Goal: Task Accomplishment & Management: Manage account settings

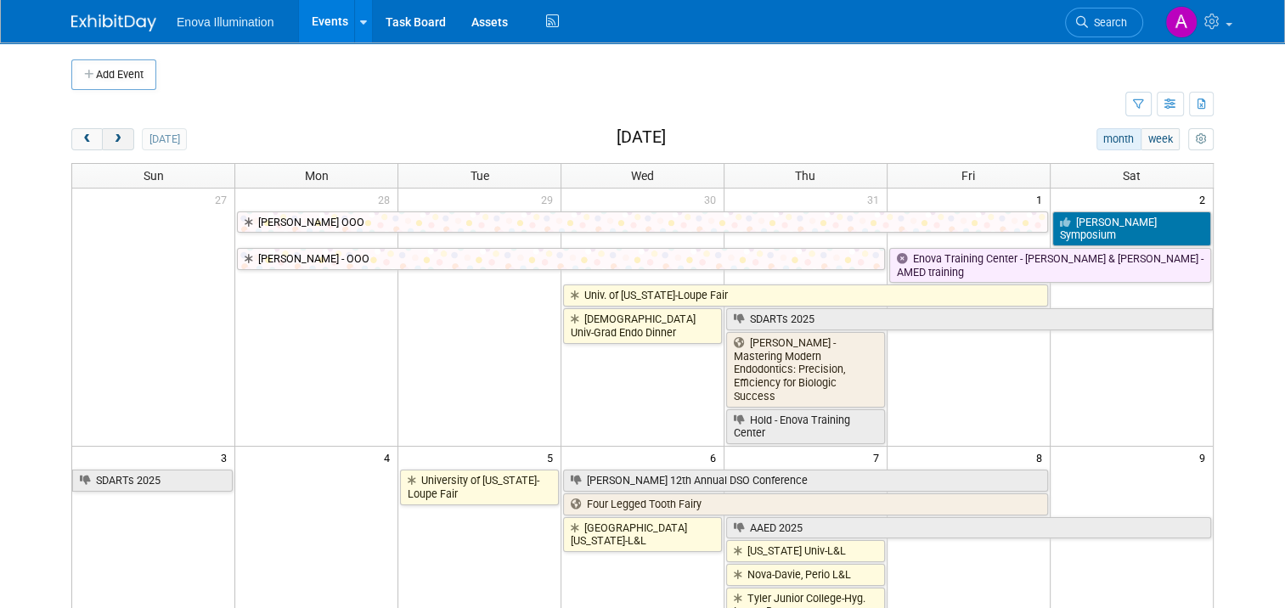
click at [111, 140] on span "next" at bounding box center [117, 139] width 13 height 11
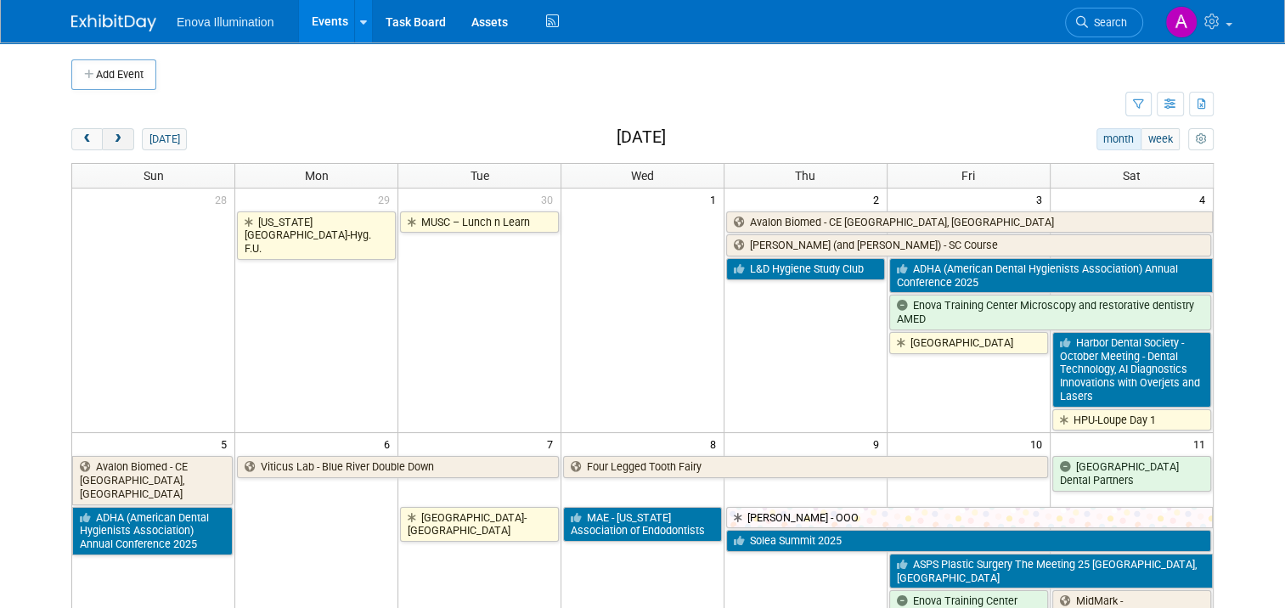
click at [111, 140] on span "next" at bounding box center [117, 139] width 13 height 11
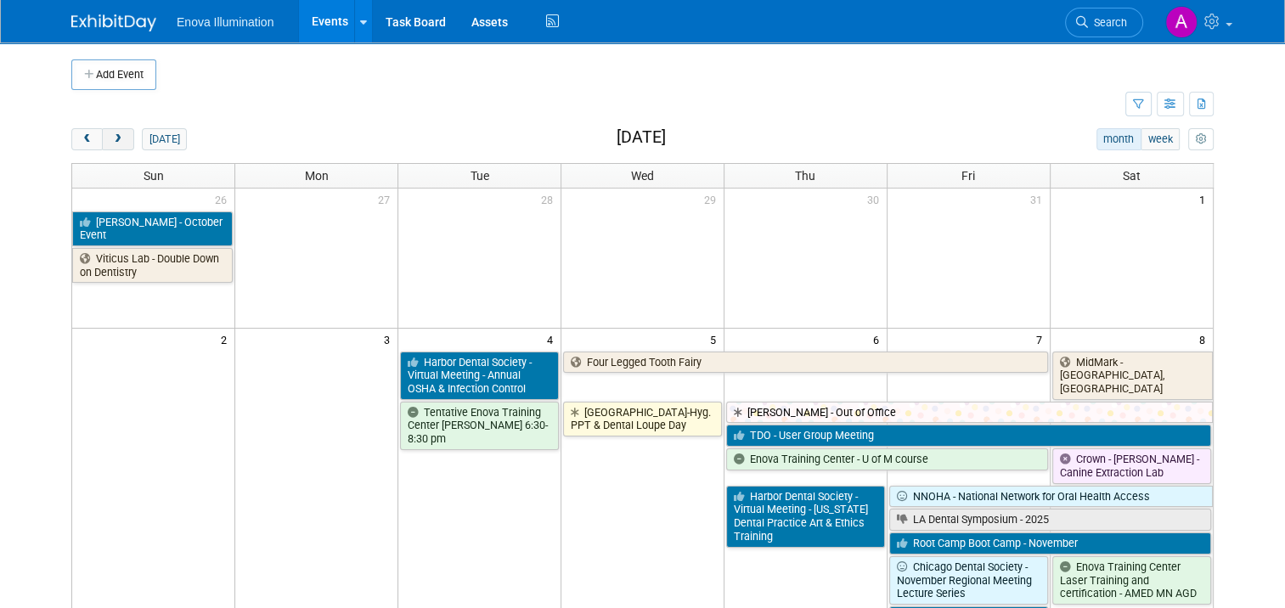
click at [111, 140] on span "next" at bounding box center [117, 139] width 13 height 11
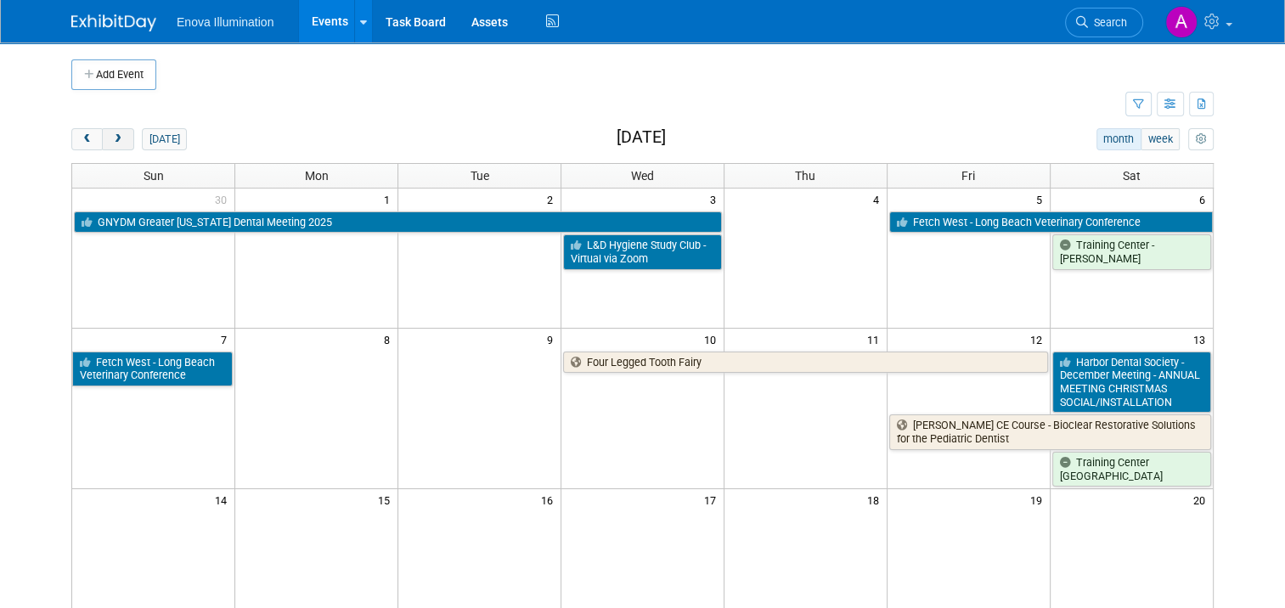
click at [111, 140] on span "next" at bounding box center [117, 139] width 13 height 11
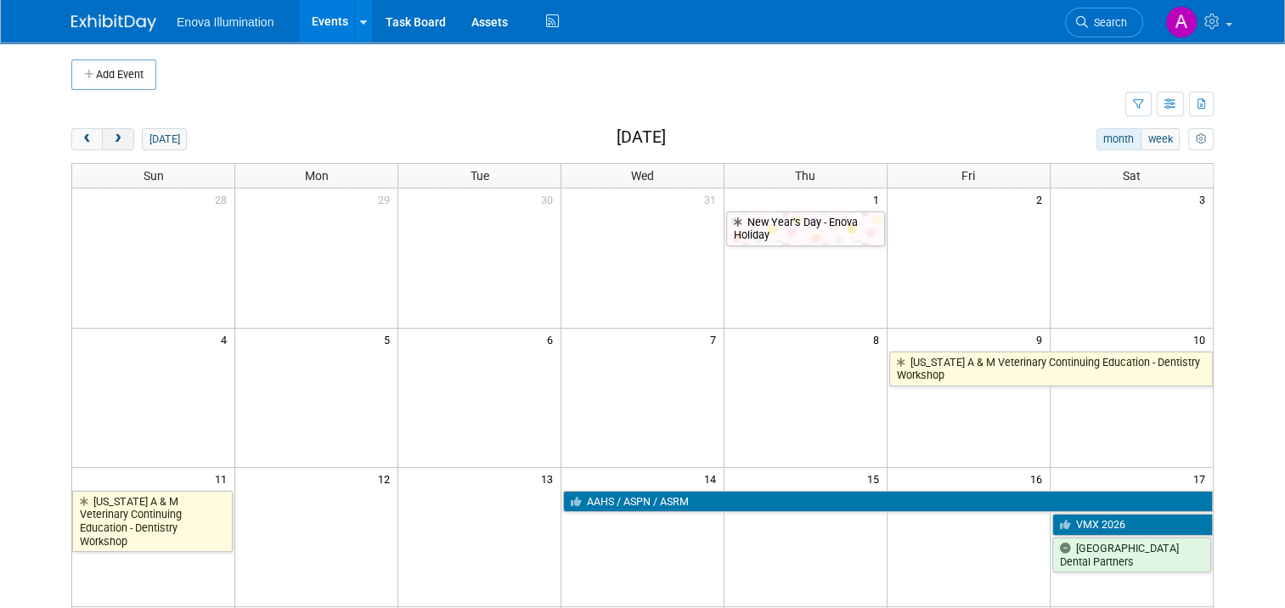
click at [111, 140] on span "next" at bounding box center [117, 139] width 13 height 11
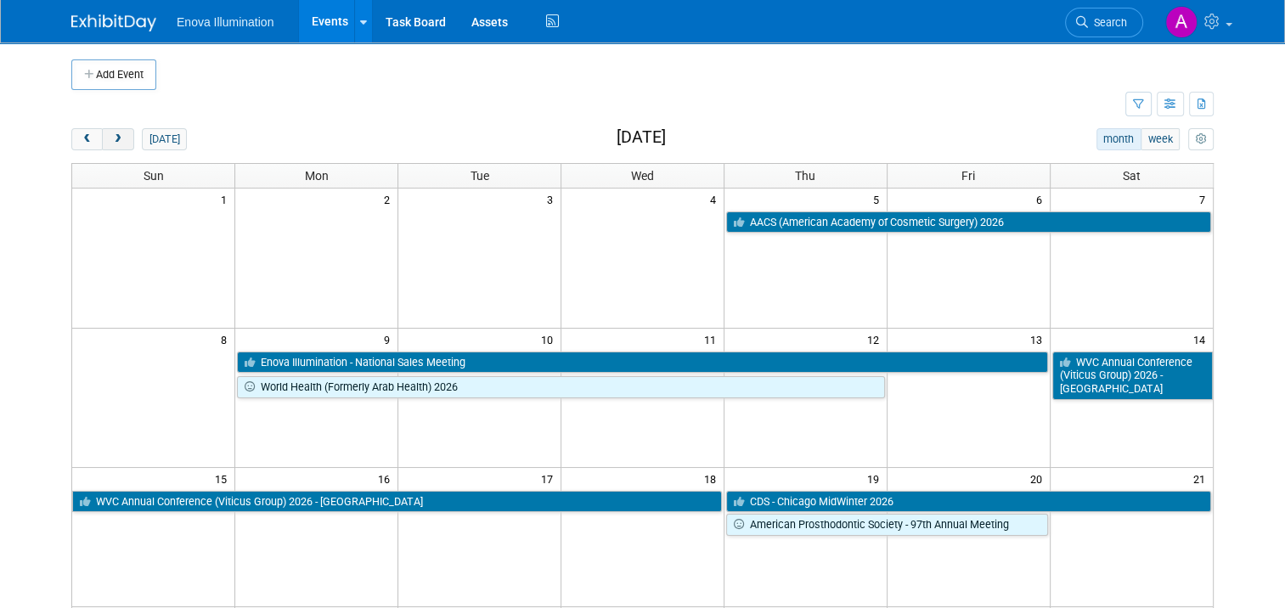
click at [111, 140] on span "next" at bounding box center [117, 139] width 13 height 11
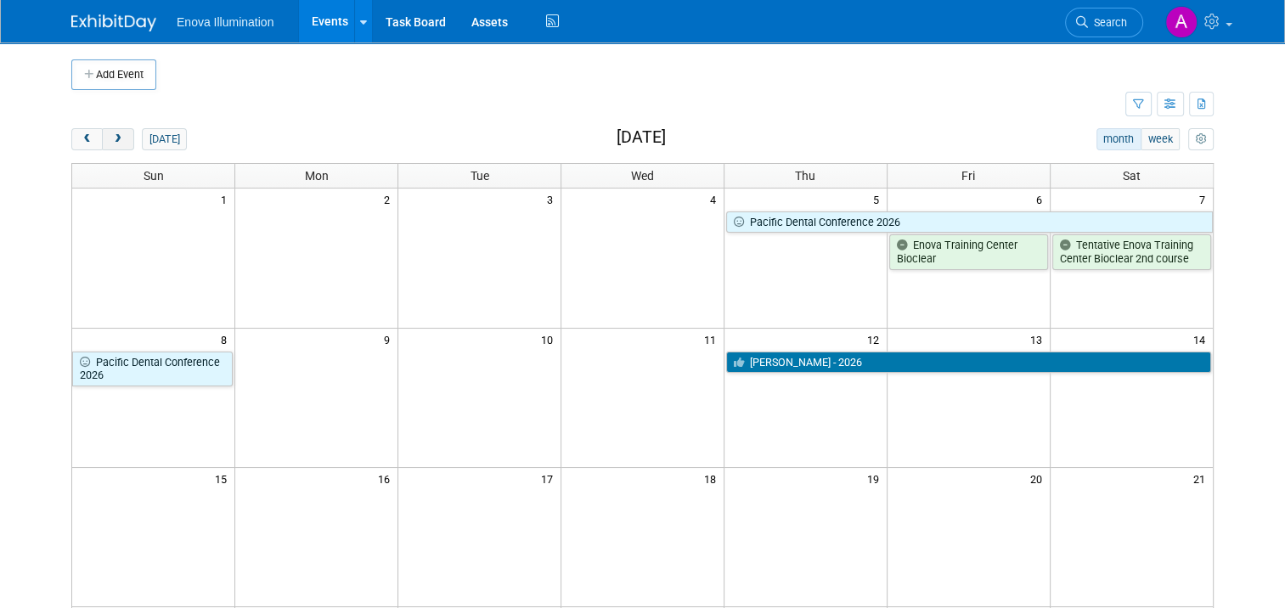
click at [111, 140] on span "next" at bounding box center [117, 139] width 13 height 11
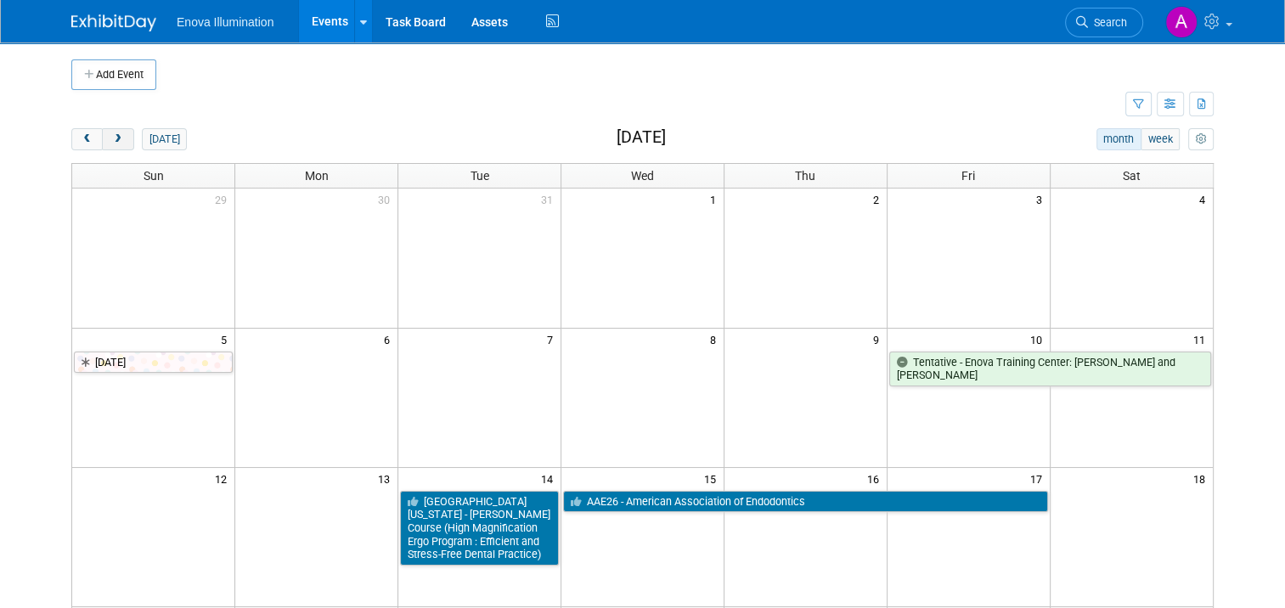
click at [111, 140] on span "next" at bounding box center [117, 139] width 13 height 11
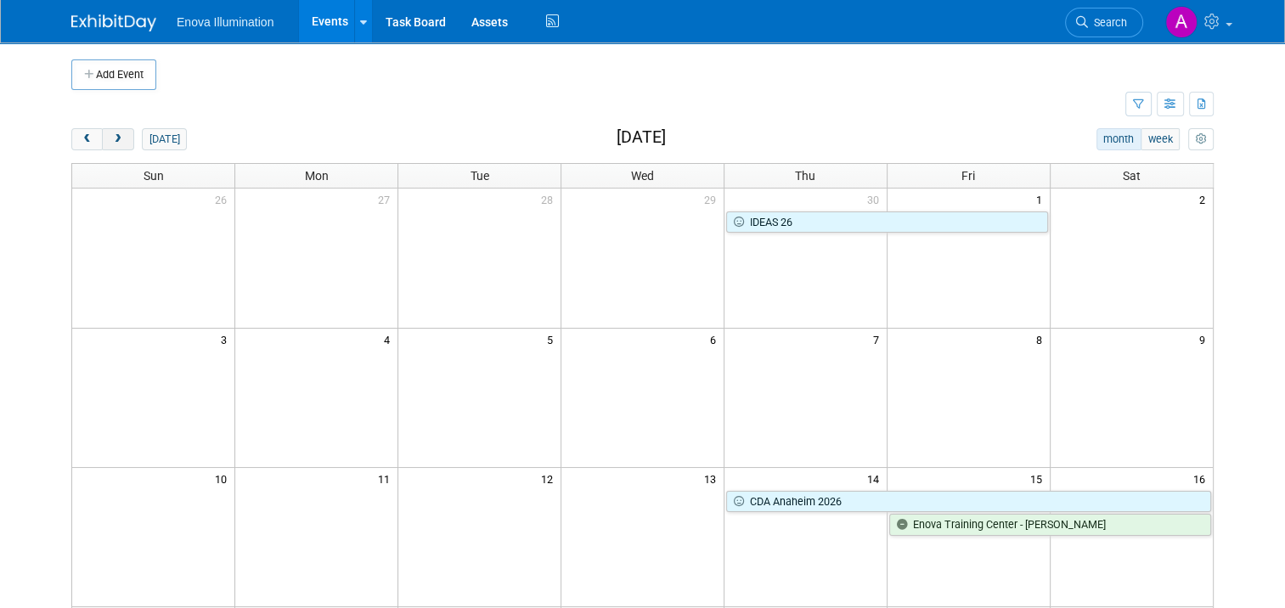
click at [111, 139] on span "next" at bounding box center [117, 139] width 13 height 11
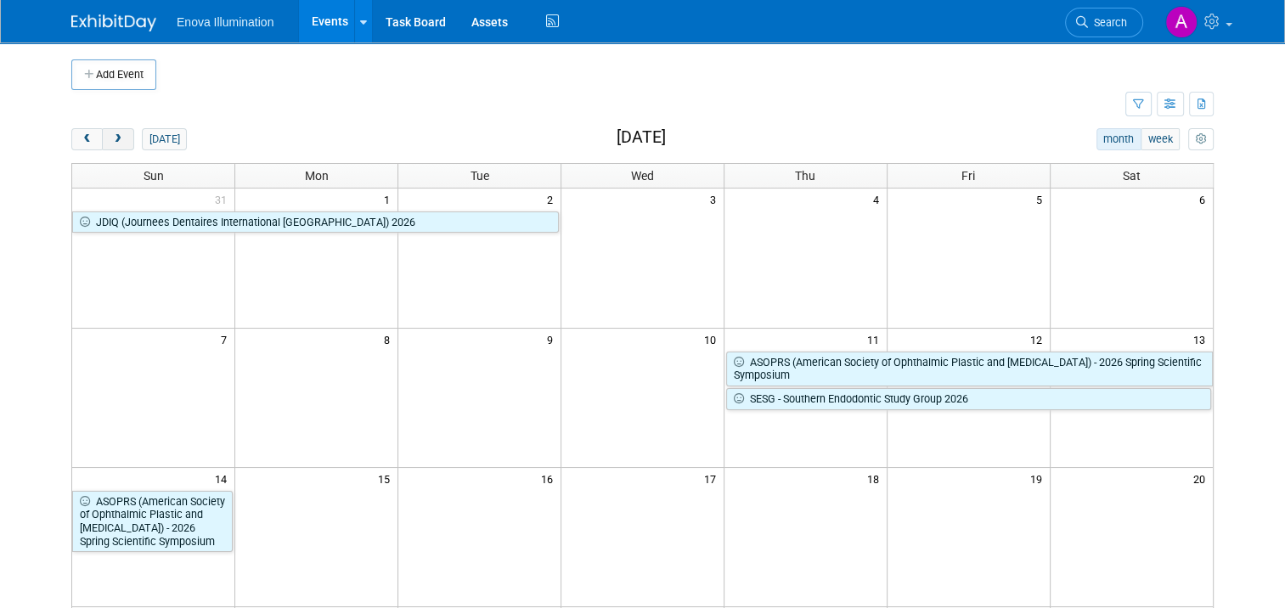
click at [111, 139] on span "next" at bounding box center [117, 139] width 13 height 11
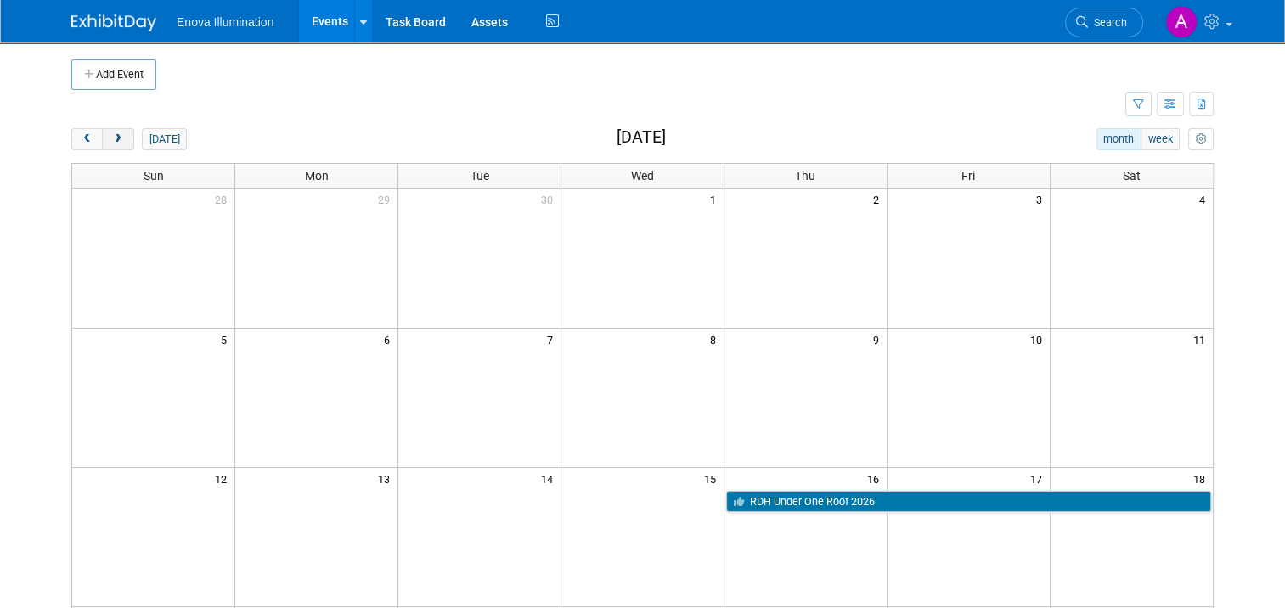
click at [111, 139] on span "next" at bounding box center [117, 139] width 13 height 11
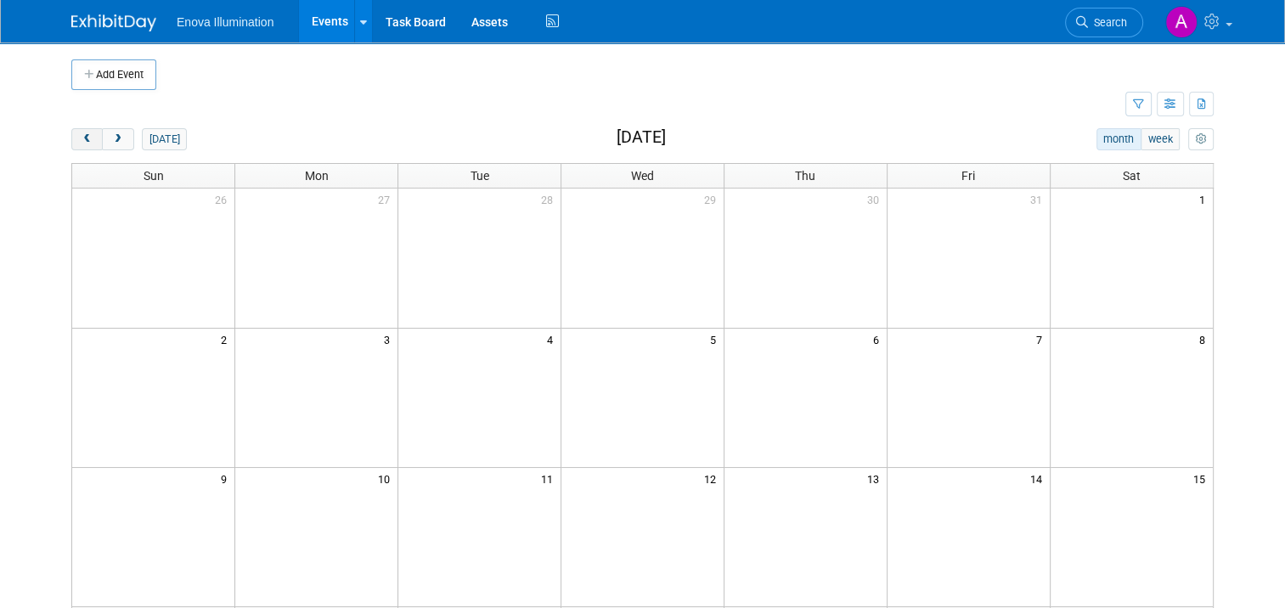
click at [82, 139] on span "prev" at bounding box center [87, 139] width 13 height 11
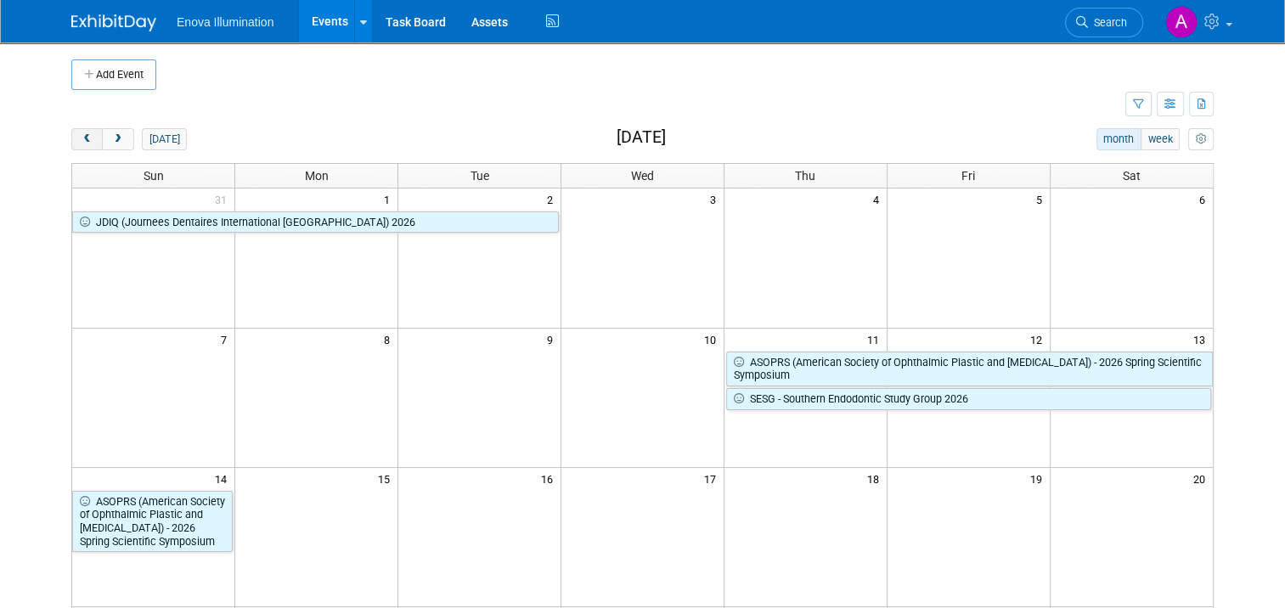
click at [82, 139] on span "prev" at bounding box center [87, 139] width 13 height 11
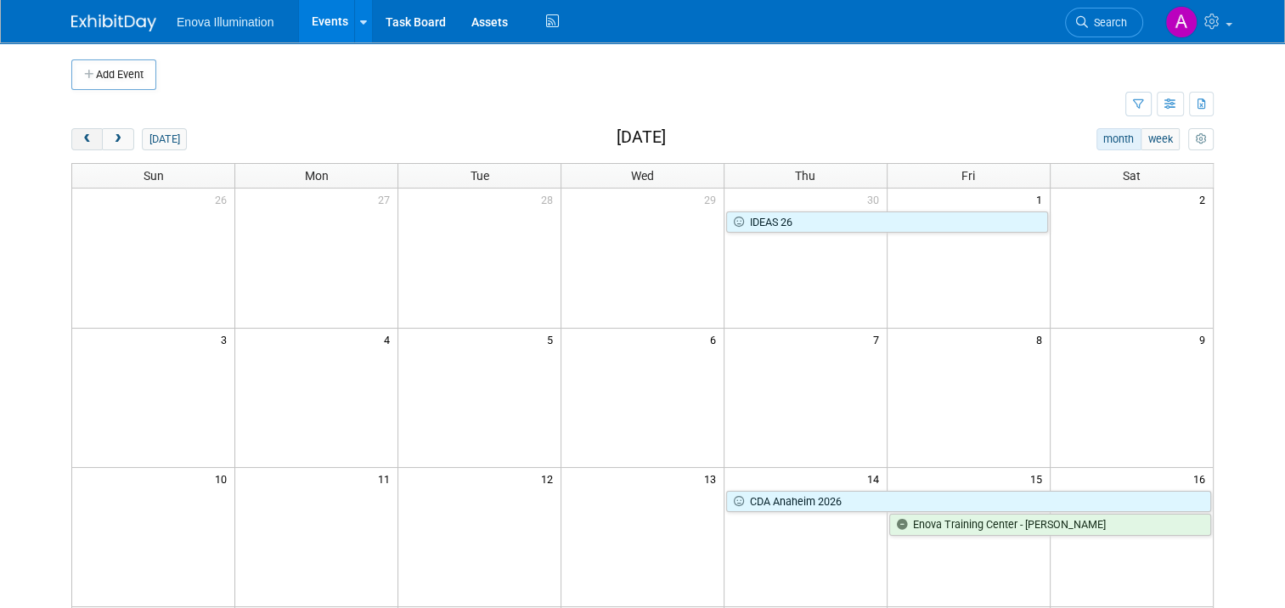
click at [82, 139] on span "prev" at bounding box center [87, 139] width 13 height 11
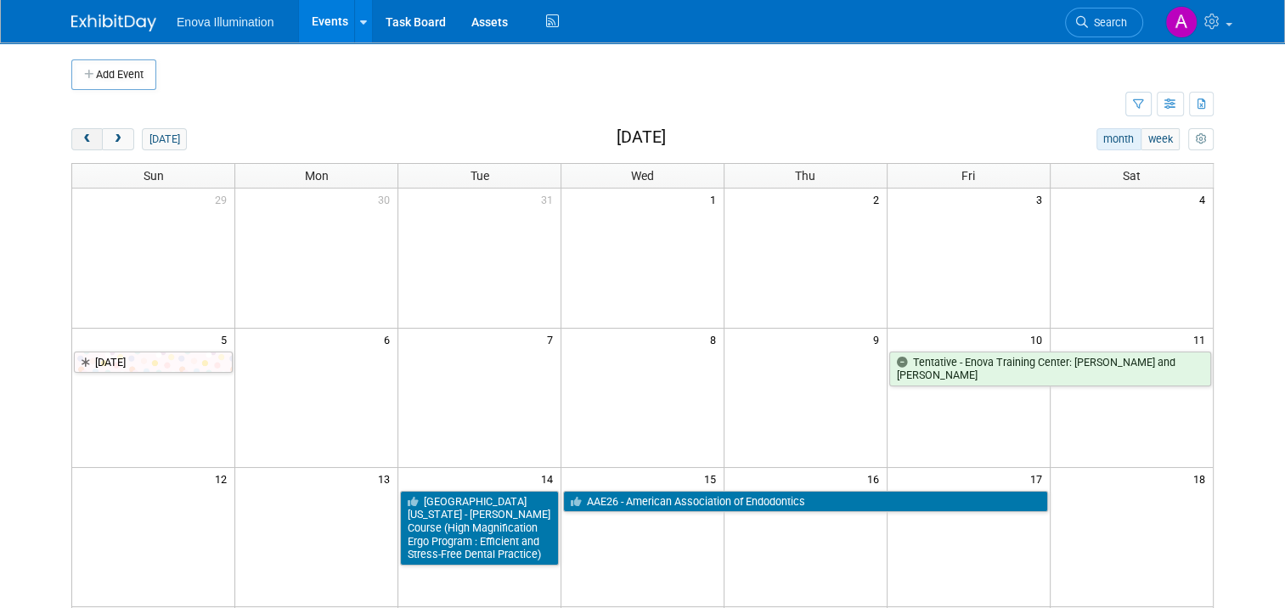
click at [82, 139] on span "prev" at bounding box center [87, 139] width 13 height 11
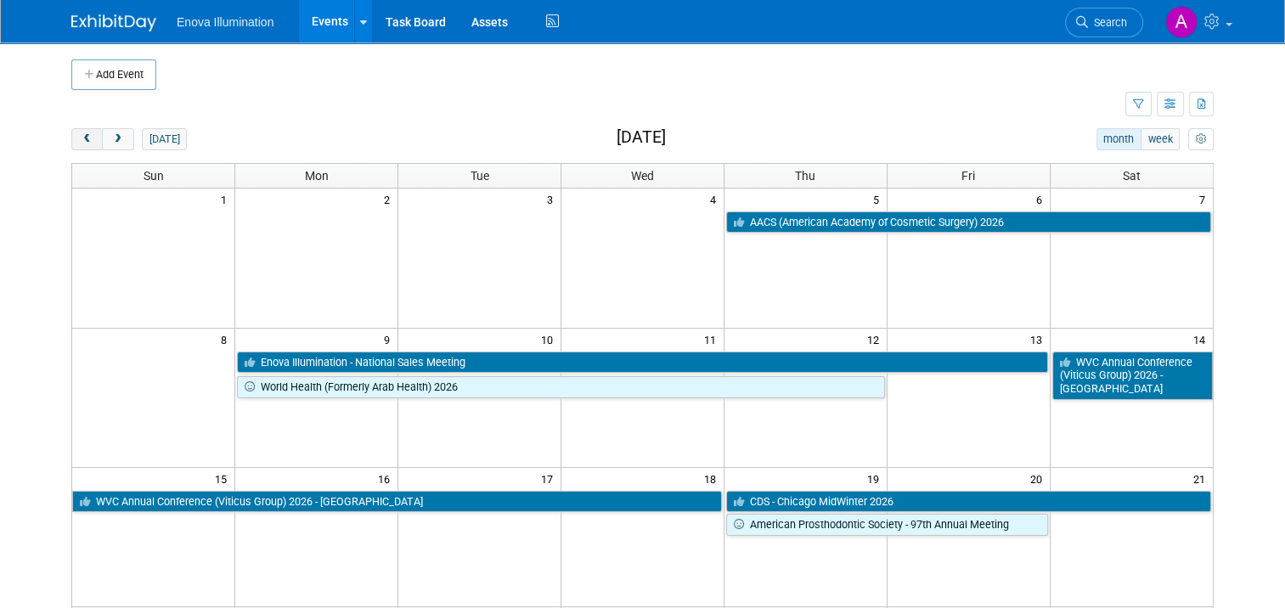
click at [82, 139] on span "prev" at bounding box center [87, 139] width 13 height 11
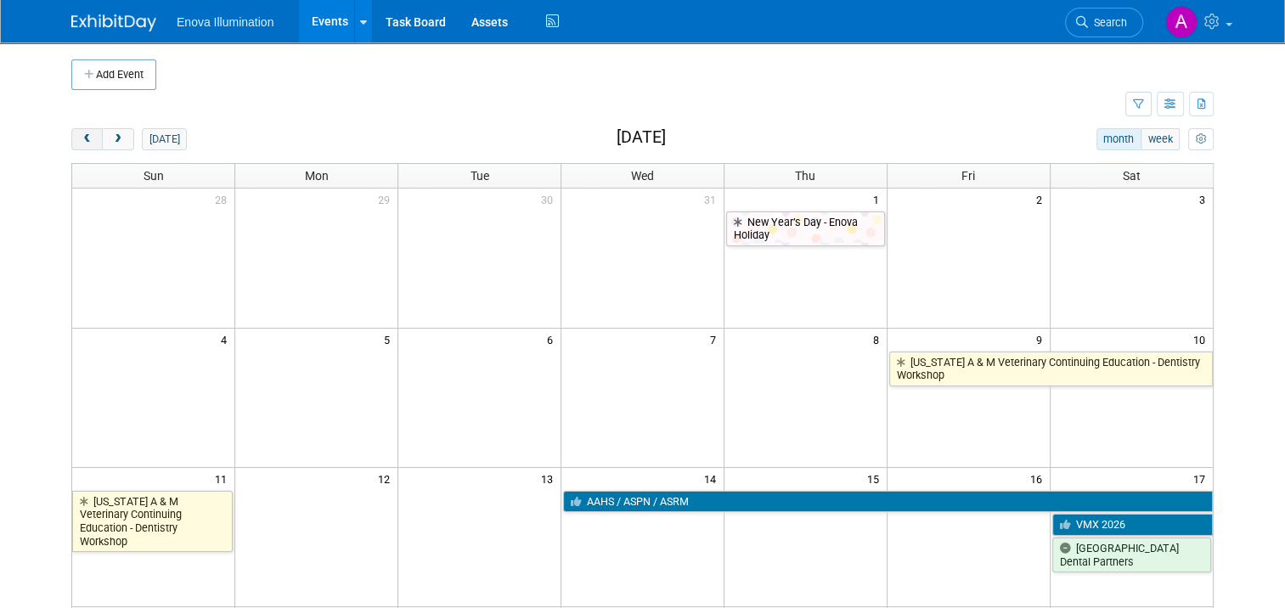
click at [82, 139] on span "prev" at bounding box center [87, 139] width 13 height 11
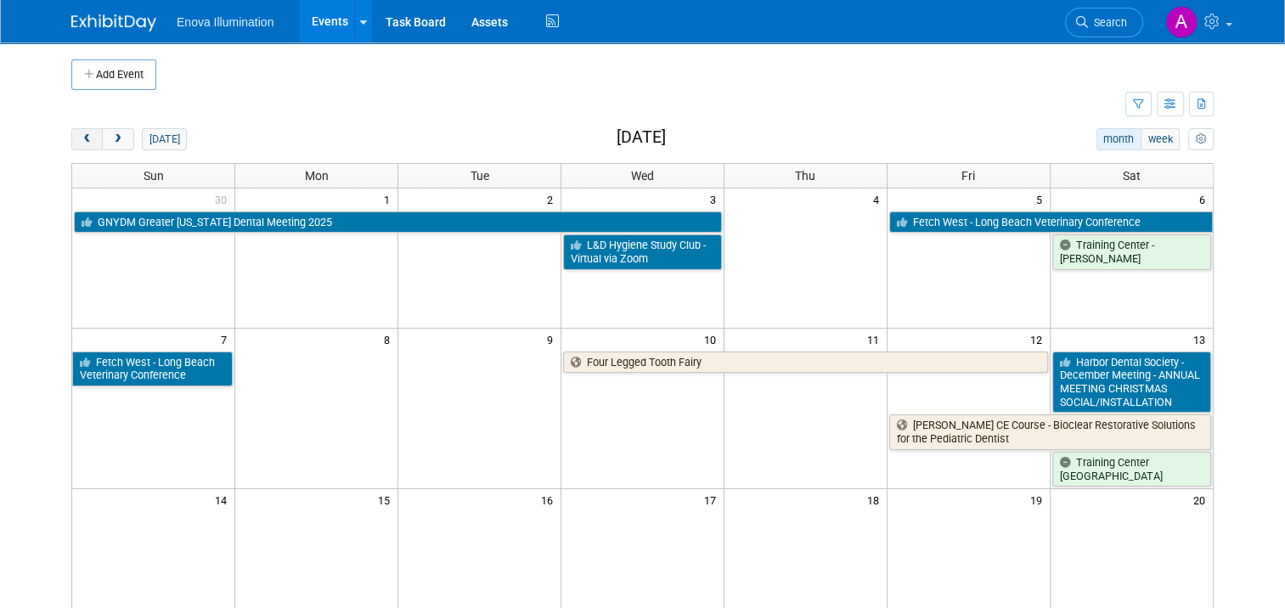
click at [82, 139] on span "prev" at bounding box center [87, 139] width 13 height 11
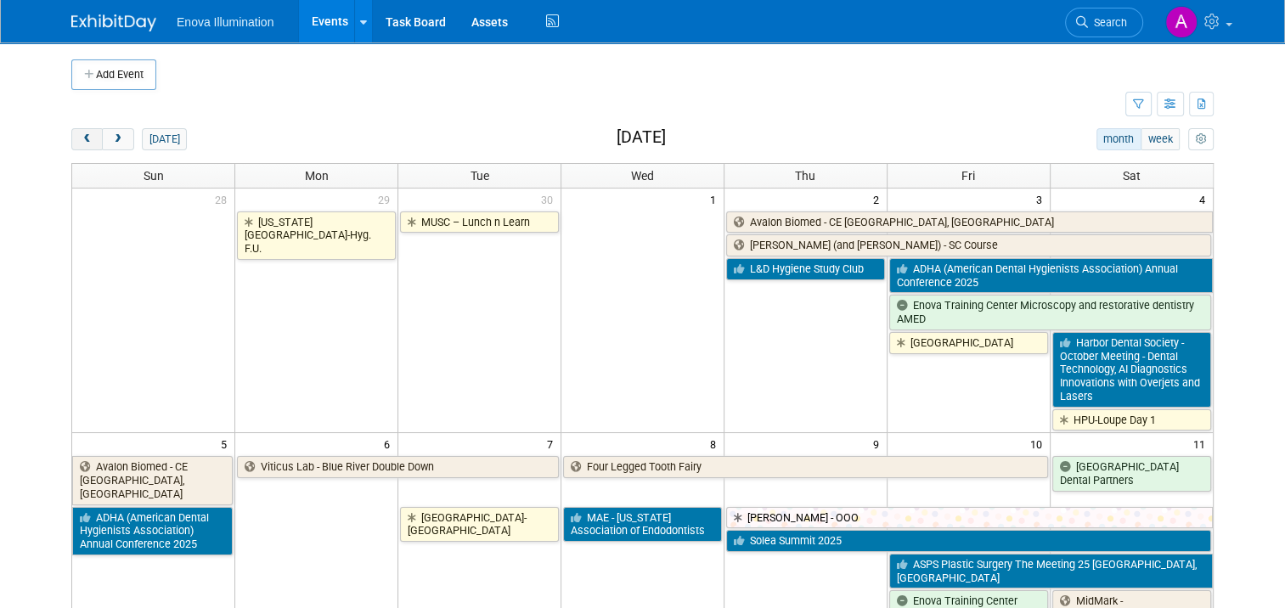
click at [82, 139] on span "prev" at bounding box center [87, 139] width 13 height 11
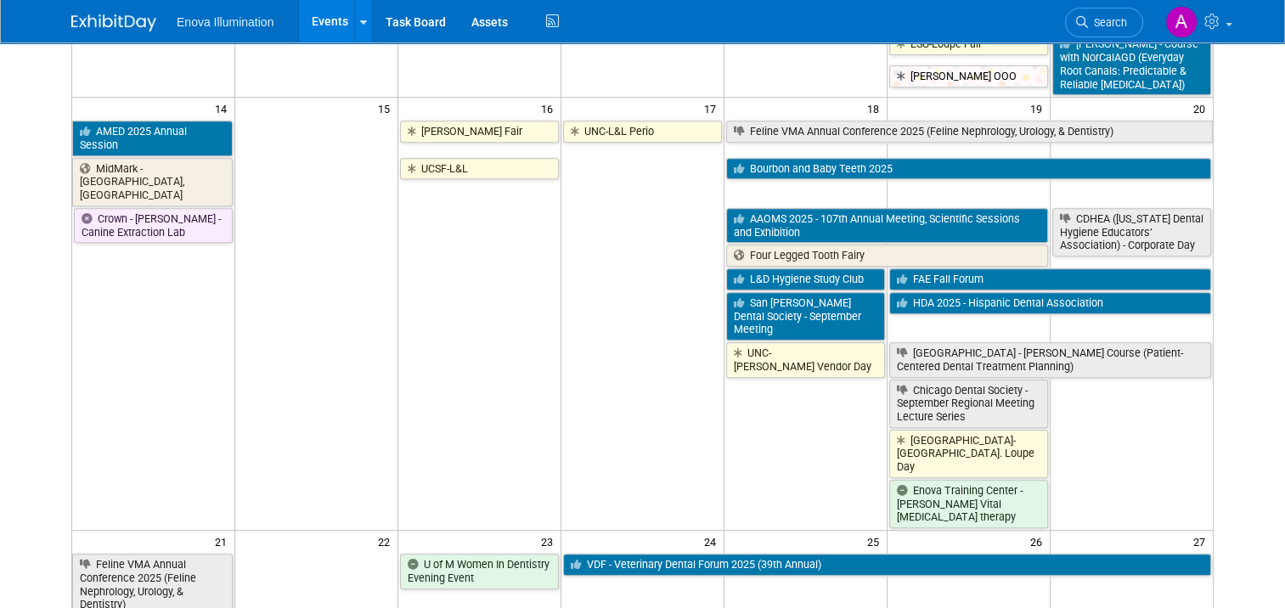
scroll to position [765, 0]
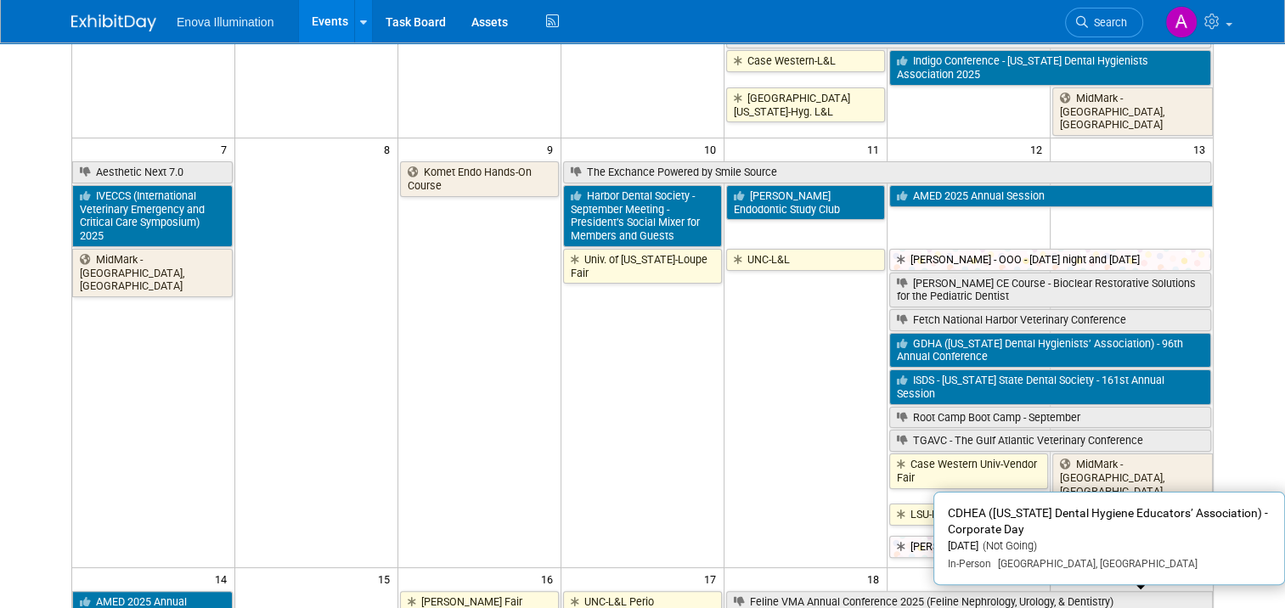
scroll to position [0, 0]
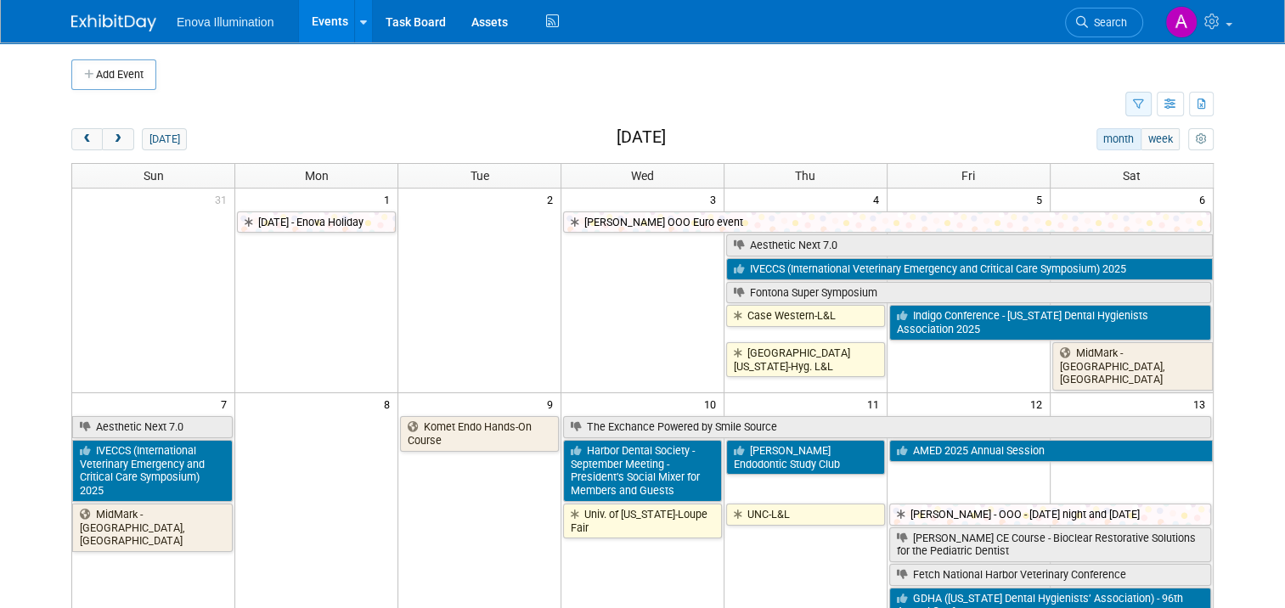
click at [1144, 103] on icon "button" at bounding box center [1138, 104] width 11 height 11
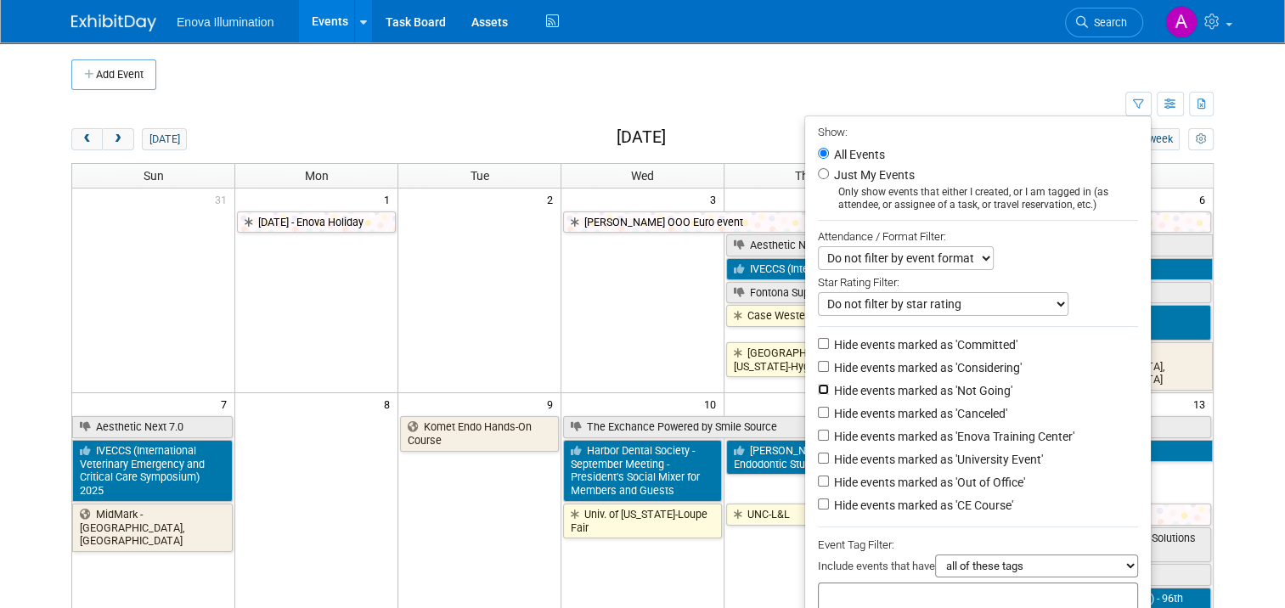
click at [829, 388] on input "Hide events marked as 'Not Going'" at bounding box center [823, 389] width 11 height 11
checkbox input "true"
click at [827, 409] on input "Hide events marked as 'Canceled'" at bounding box center [823, 412] width 11 height 11
checkbox input "true"
click at [826, 368] on input "Hide events marked as 'Considering'" at bounding box center [823, 366] width 11 height 11
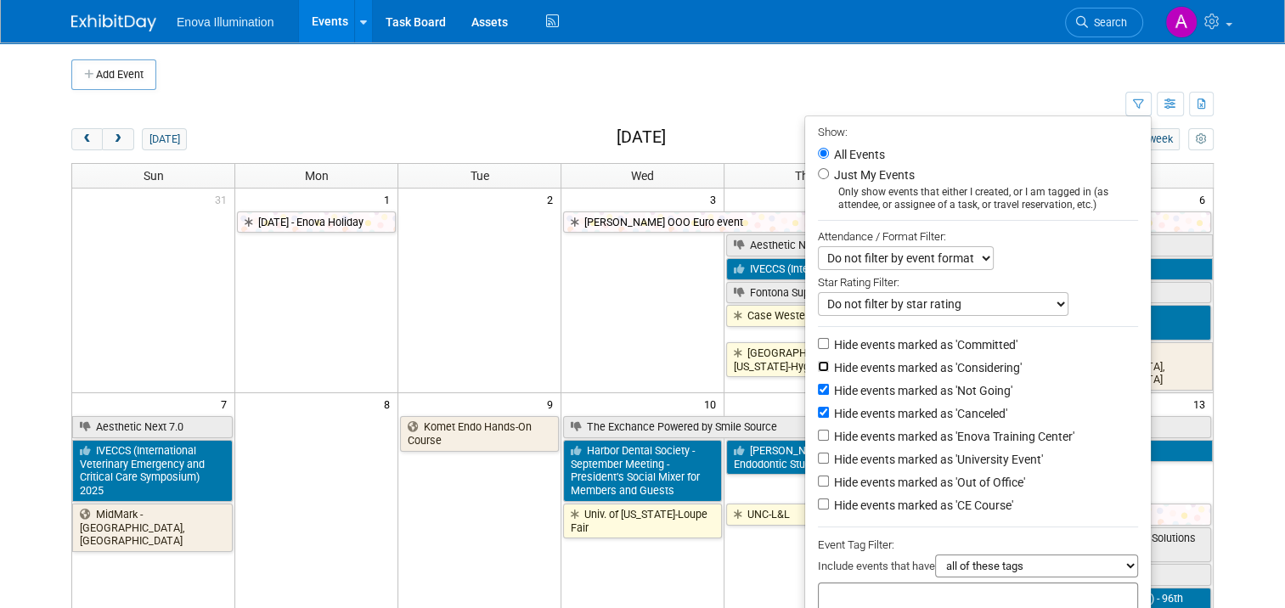
checkbox input "true"
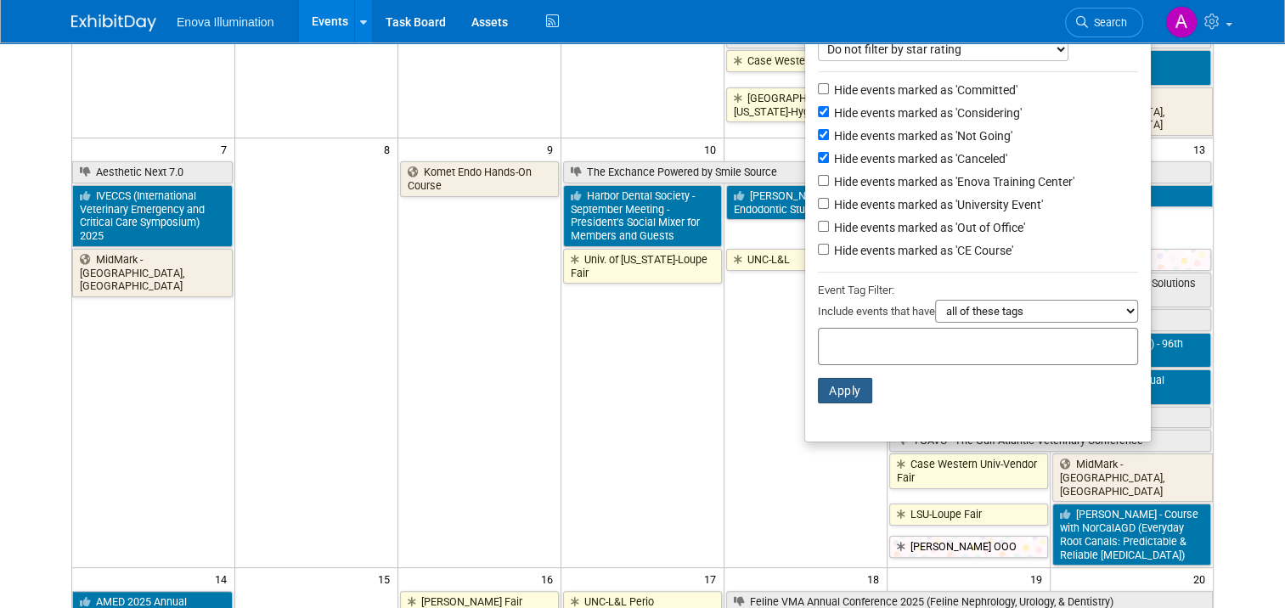
click at [841, 386] on button "Apply" at bounding box center [845, 390] width 54 height 25
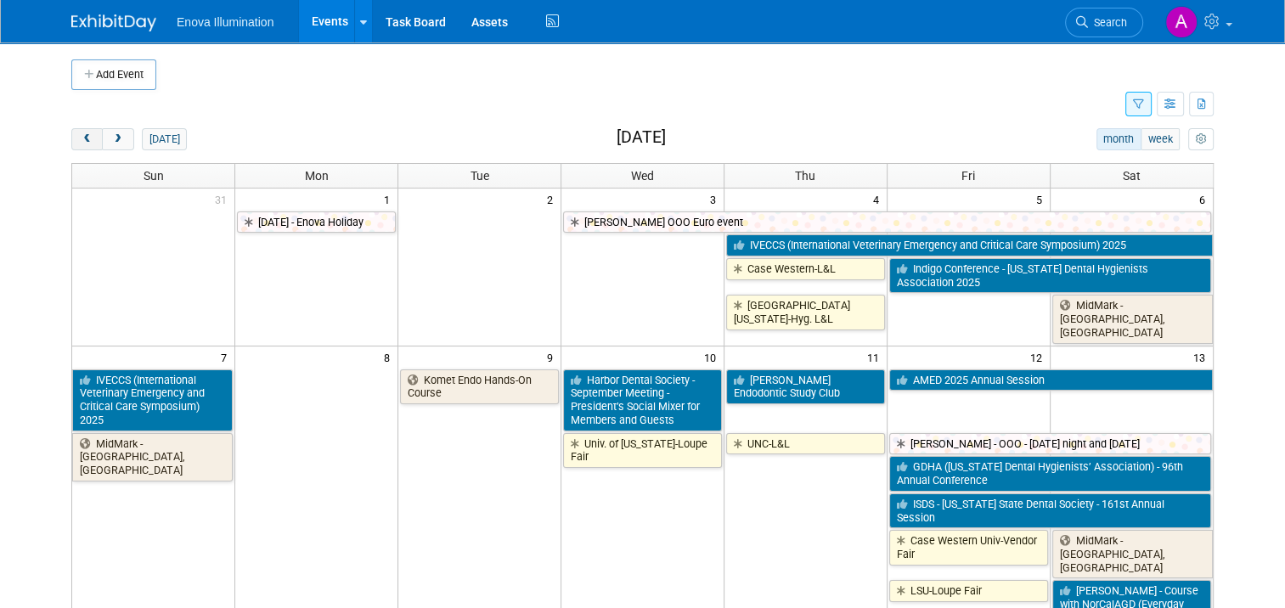
click at [81, 138] on span "prev" at bounding box center [87, 139] width 13 height 11
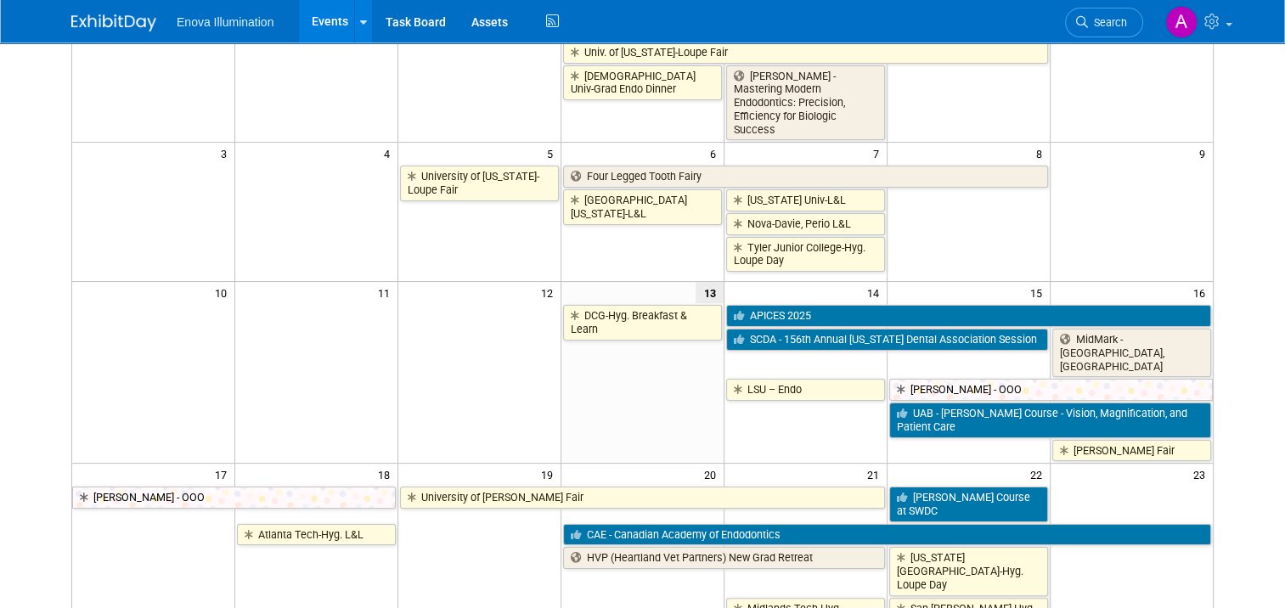
scroll to position [255, 0]
